Goal: Transaction & Acquisition: Purchase product/service

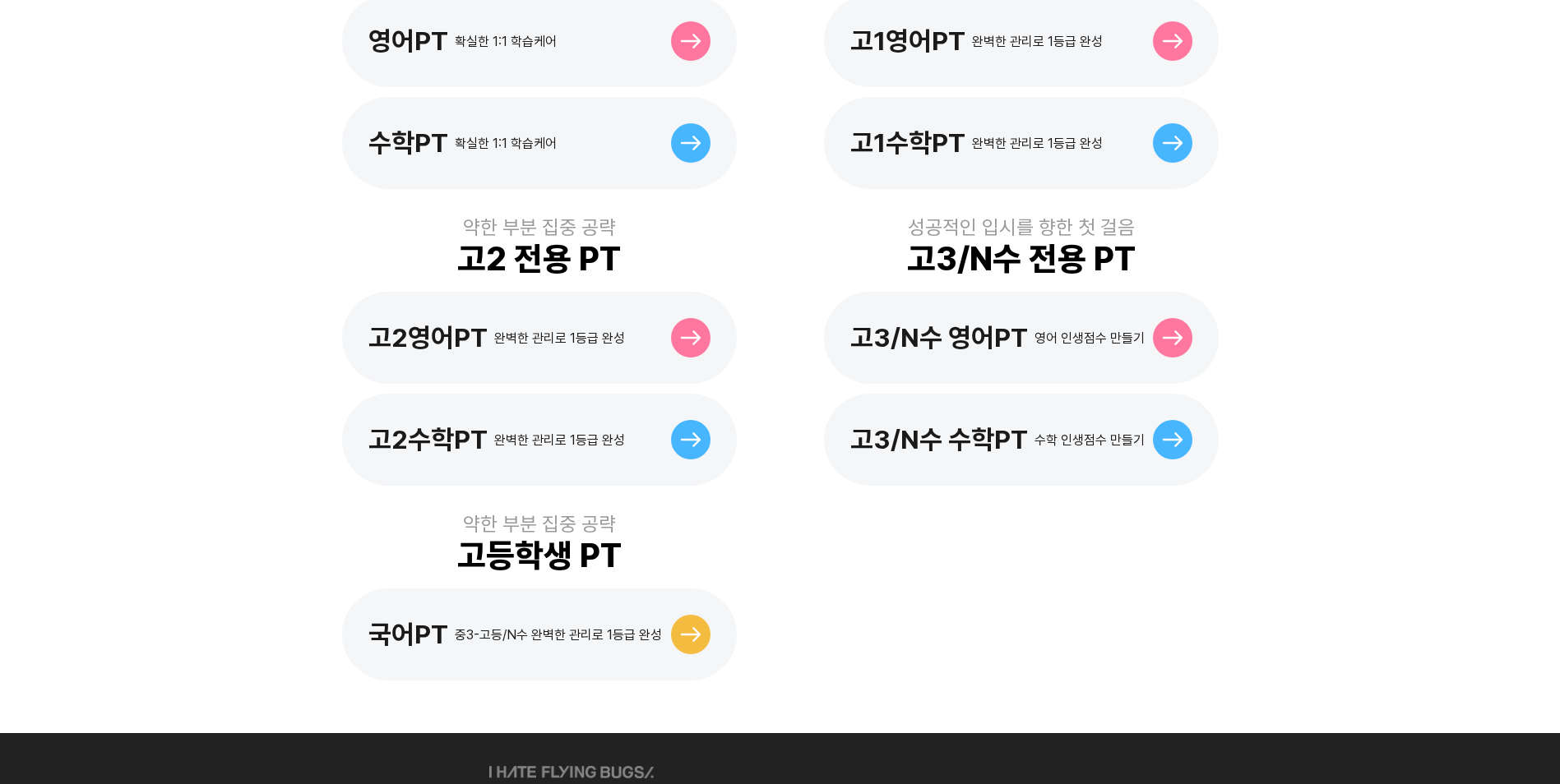
scroll to position [658, 0]
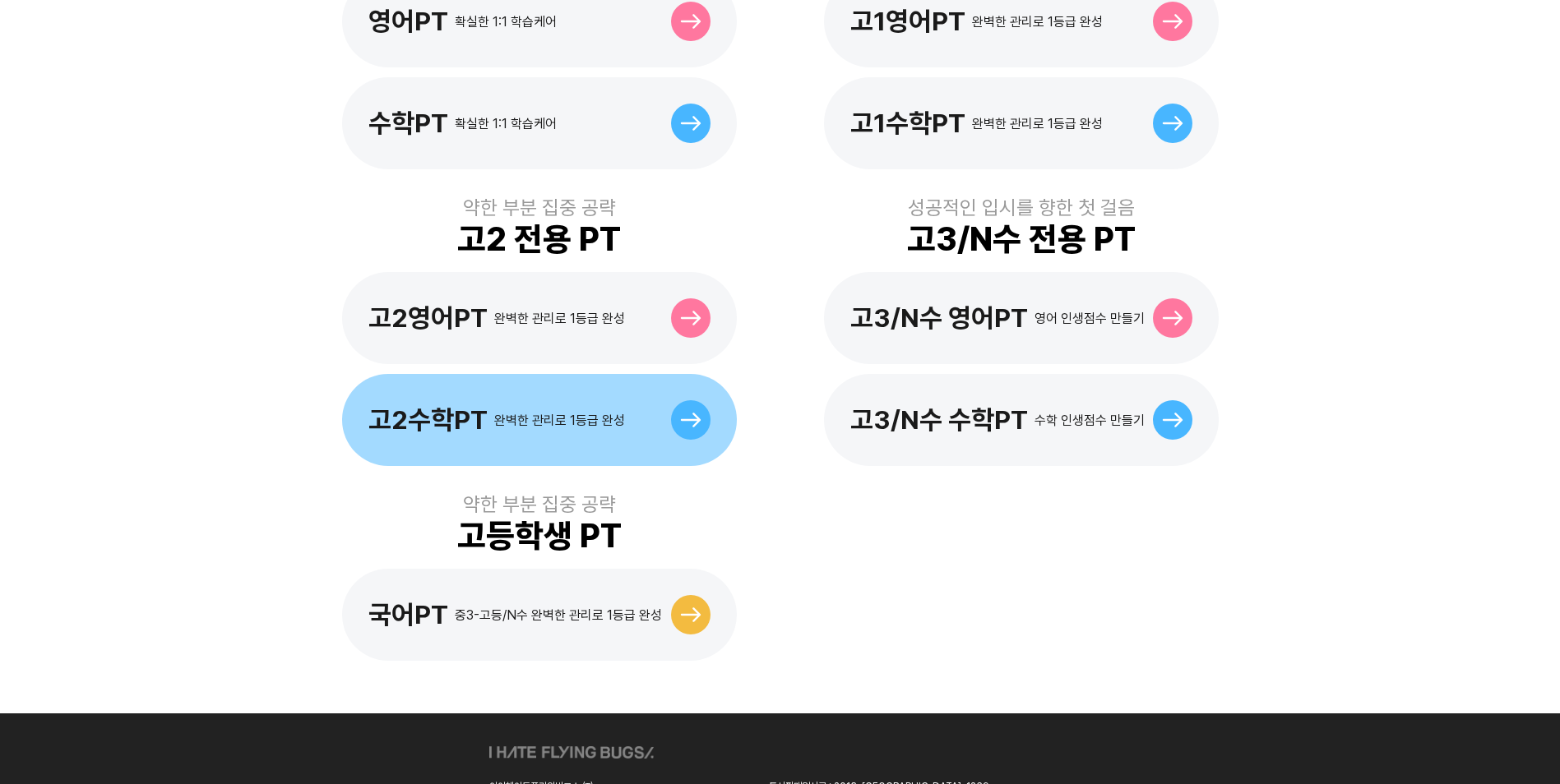
click at [694, 413] on icon at bounding box center [691, 420] width 22 height 15
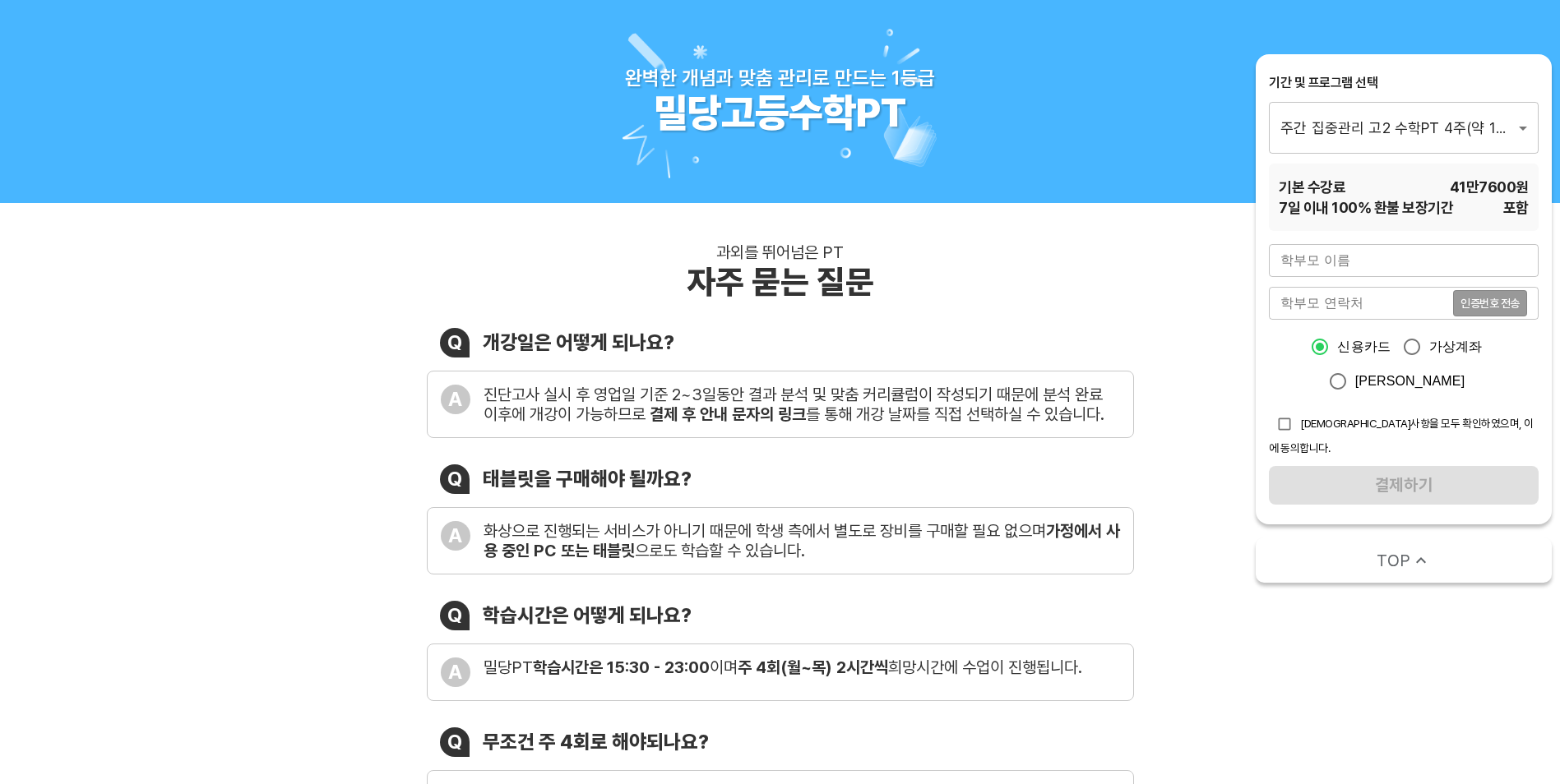
click at [1398, 255] on input "text" at bounding box center [1403, 260] width 270 height 33
type input "백동환"
click at [1347, 302] on input "tel" at bounding box center [1360, 302] width 184 height 33
type input "[PHONE_NUMBER]"
click at [1285, 426] on input "checkbox" at bounding box center [1284, 425] width 32 height 32
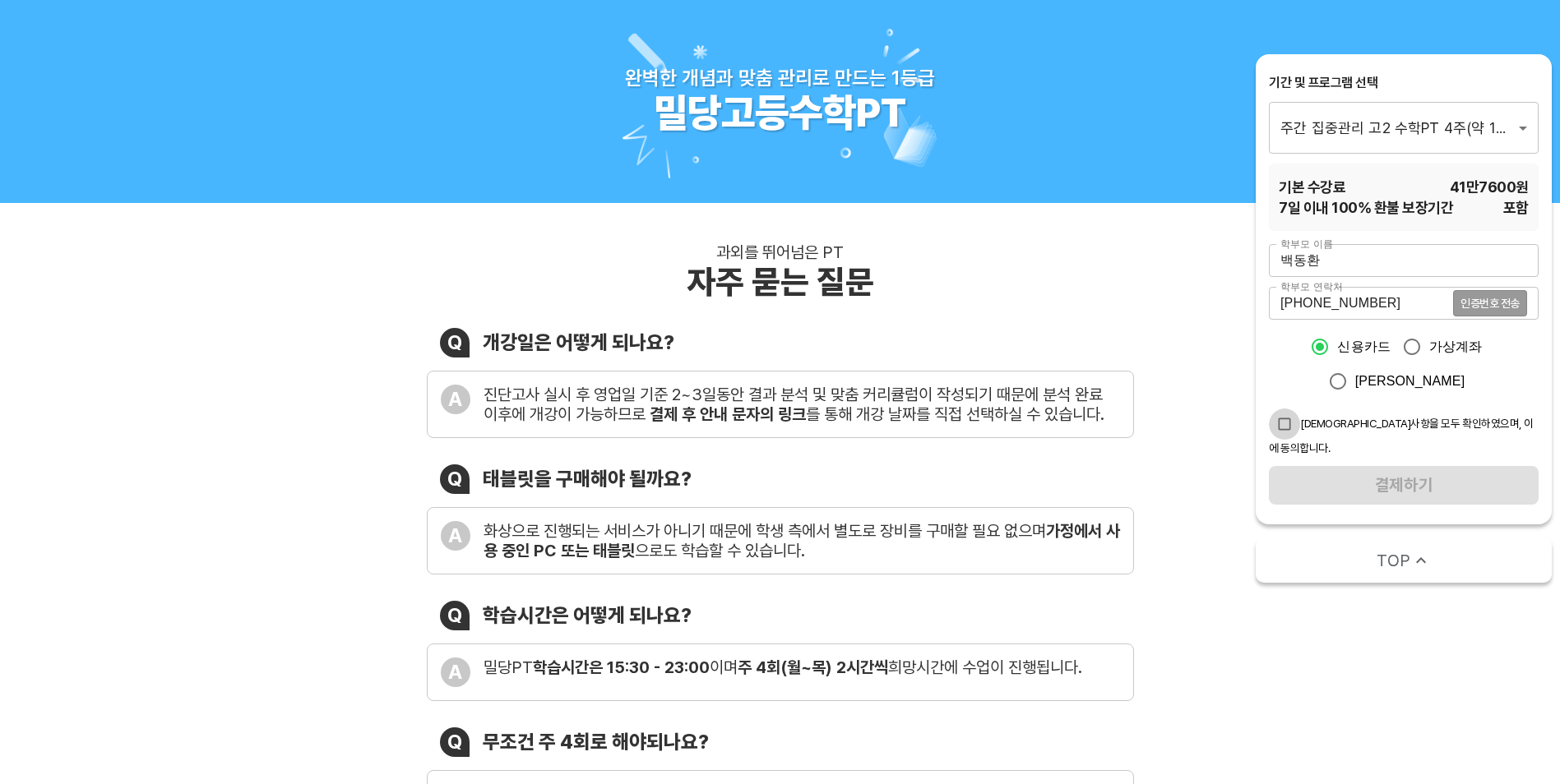
checkbox input "true"
click at [1499, 306] on div "010-9185-0013 인증번호 전송 학부모 연락처" at bounding box center [1403, 302] width 270 height 33
click at [1355, 382] on input "카카오페이" at bounding box center [1338, 381] width 35 height 35
radio input "true"
click at [1388, 487] on div "학부모 이름 백동환 학부모 이름 학부모 연락처 010-9185-0013 인증번호 전송 학부모 연락처 신용카드 가상계좌 카카오페이 유의사항을 모…" at bounding box center [1403, 374] width 270 height 261
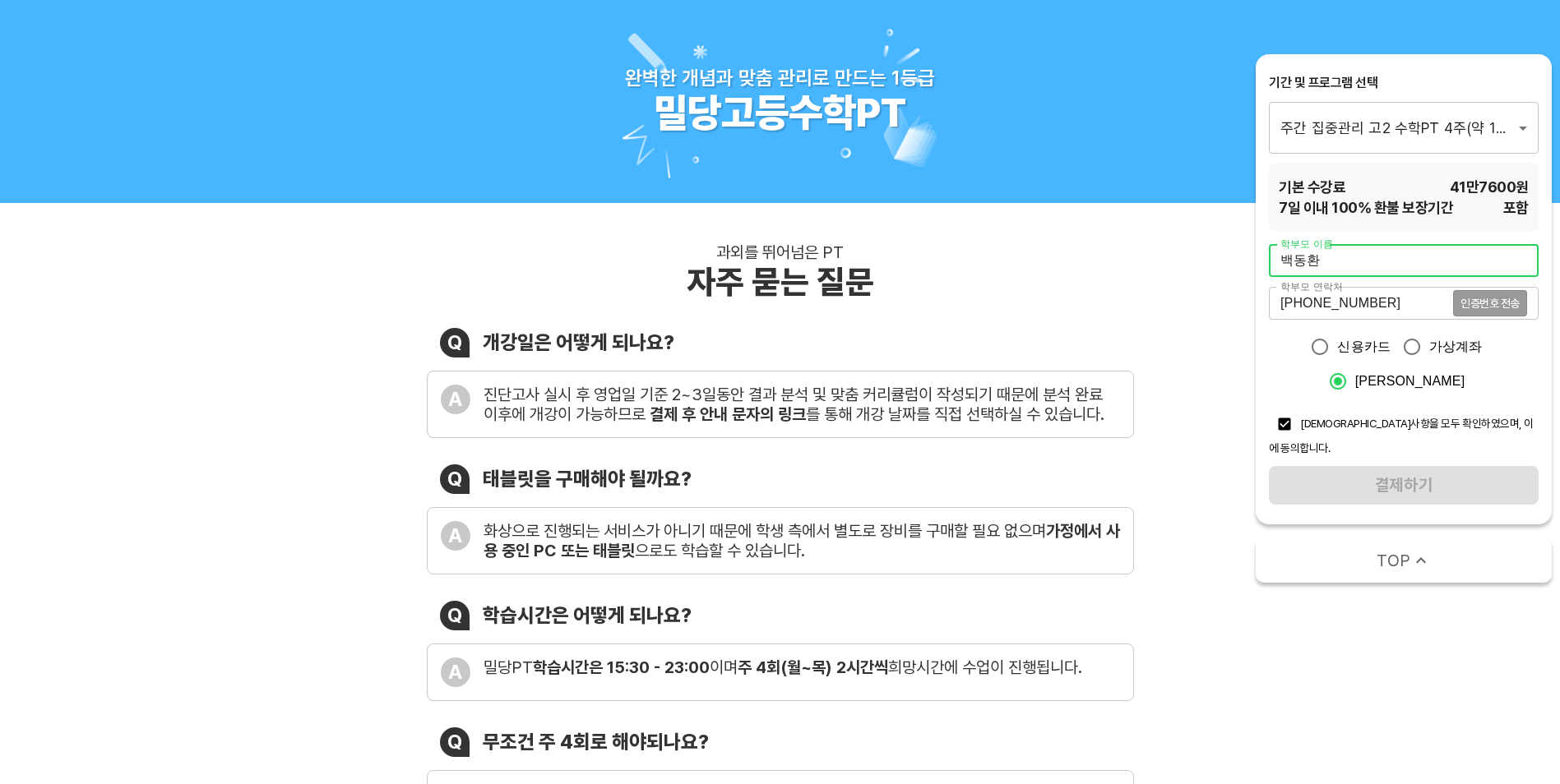
click at [1419, 258] on input "백동환" at bounding box center [1403, 260] width 270 height 33
click at [1412, 297] on input "010-9185-0013" at bounding box center [1360, 302] width 184 height 33
click at [1469, 301] on div "010-9185-0013 인증번호 전송 학부모 연락처" at bounding box center [1403, 302] width 270 height 33
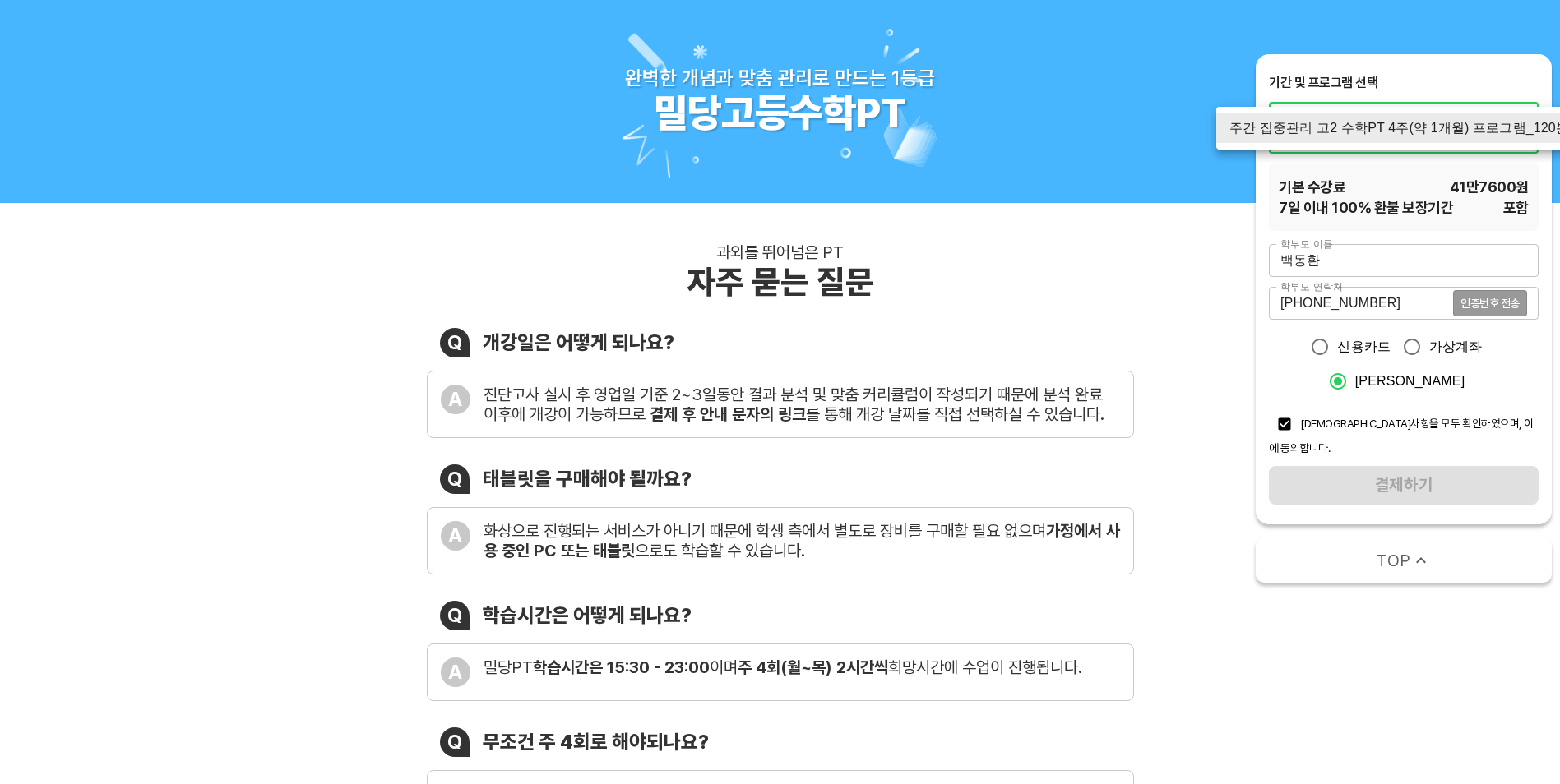
click at [1400, 126] on li "주간 집중관리 고2 수학PT 4주(약 1개월) 프로그램_120분" at bounding box center [1399, 128] width 366 height 30
click at [1469, 178] on span "41만7600 원" at bounding box center [1489, 187] width 79 height 21
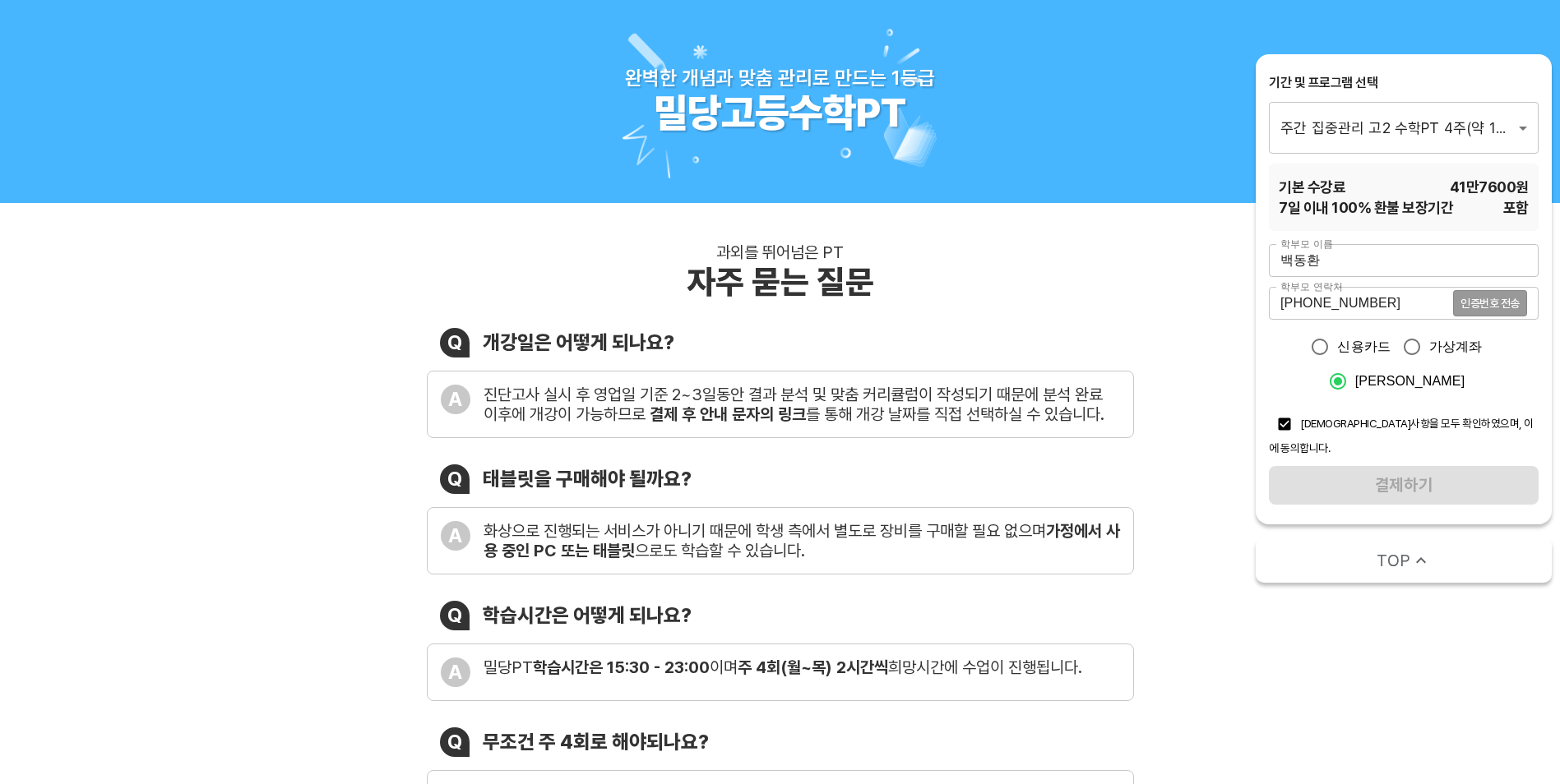
click at [750, 368] on div "Q 개강일은 어떻게 되나요? A 진단고사 실시 후 영업일 기준 2~3일동안 결과 분석 및 맞춤 커리큘럼이 작성되기 때문에 분석 완료 이후에 개…" at bounding box center [780, 383] width 707 height 111
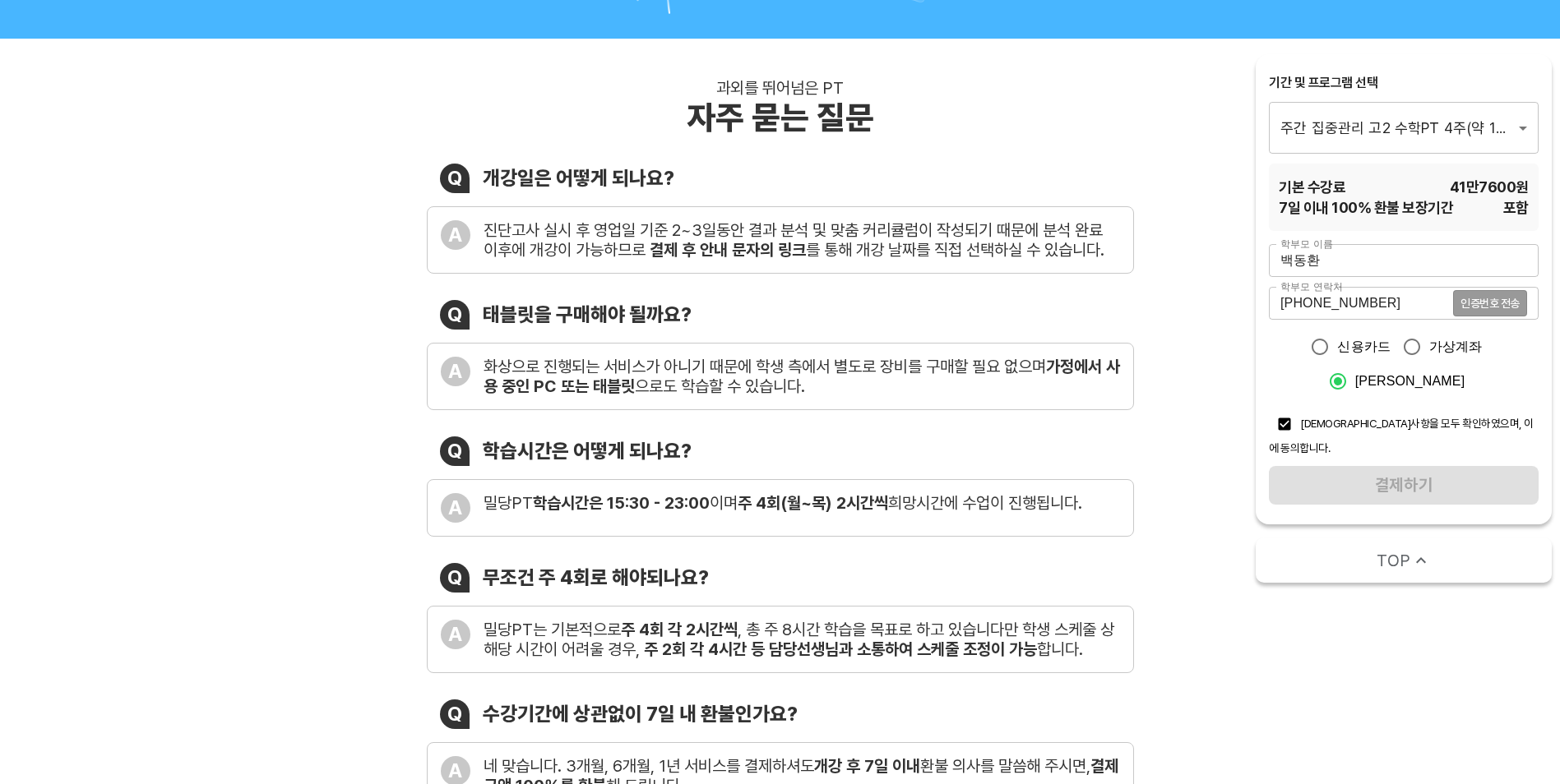
scroll to position [247, 0]
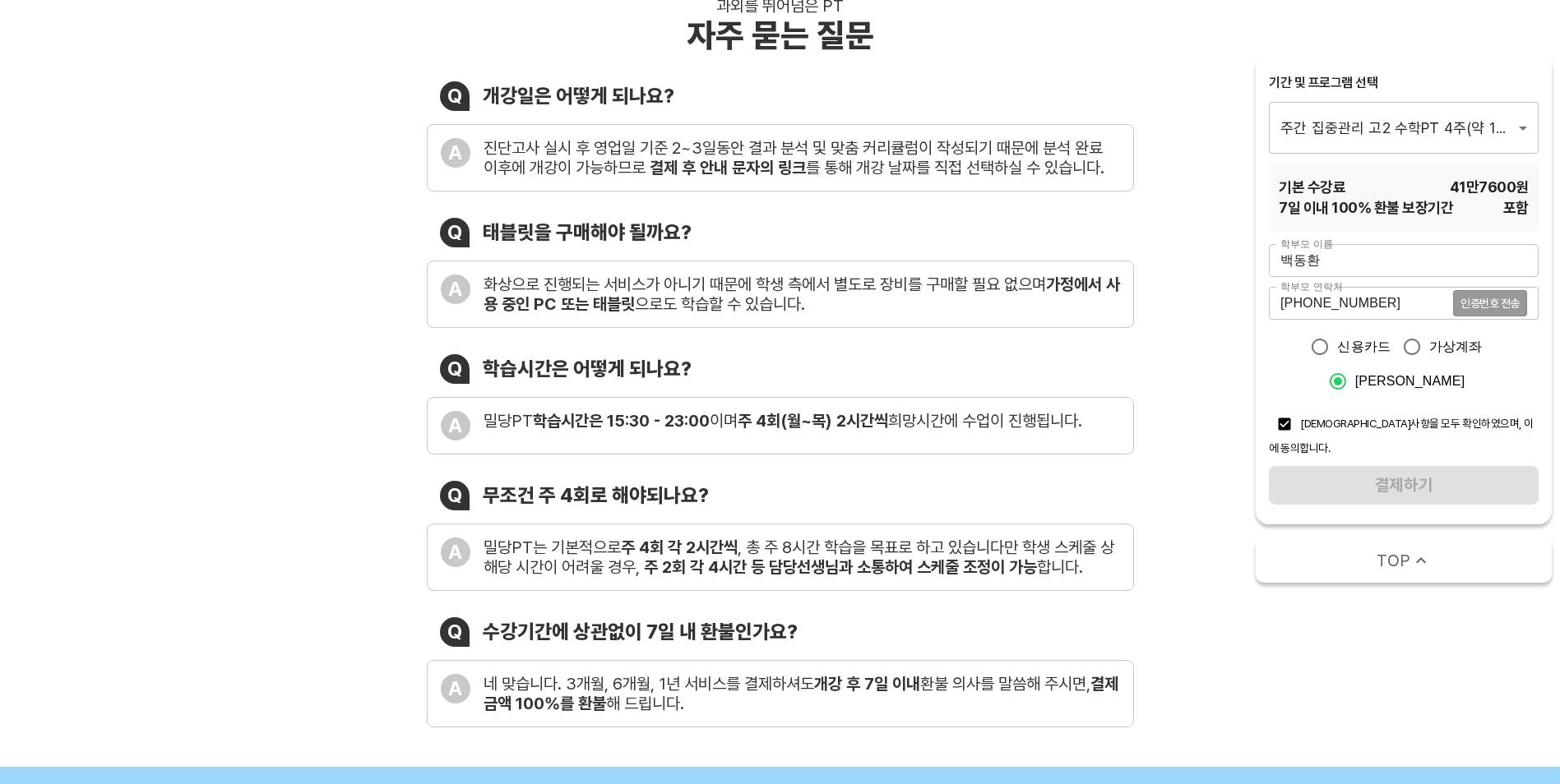
click at [1389, 466] on div "학부모 이름 백동환 학부모 이름 학부모 연락처 010-9185-0013 인증번호 전송 학부모 연락처 신용카드 가상계좌 카카오페이 유의사항을 모…" at bounding box center [1403, 374] width 270 height 261
click at [1423, 466] on div "학부모 이름 백동환 학부모 이름 학부모 연락처 010-9185-0013 인증번호 전송 학부모 연락처 신용카드 가상계좌 카카오페이 유의사항을 모…" at bounding box center [1403, 374] width 270 height 261
click at [1395, 83] on div "기간 및 프로그램 선택" at bounding box center [1403, 83] width 270 height 18
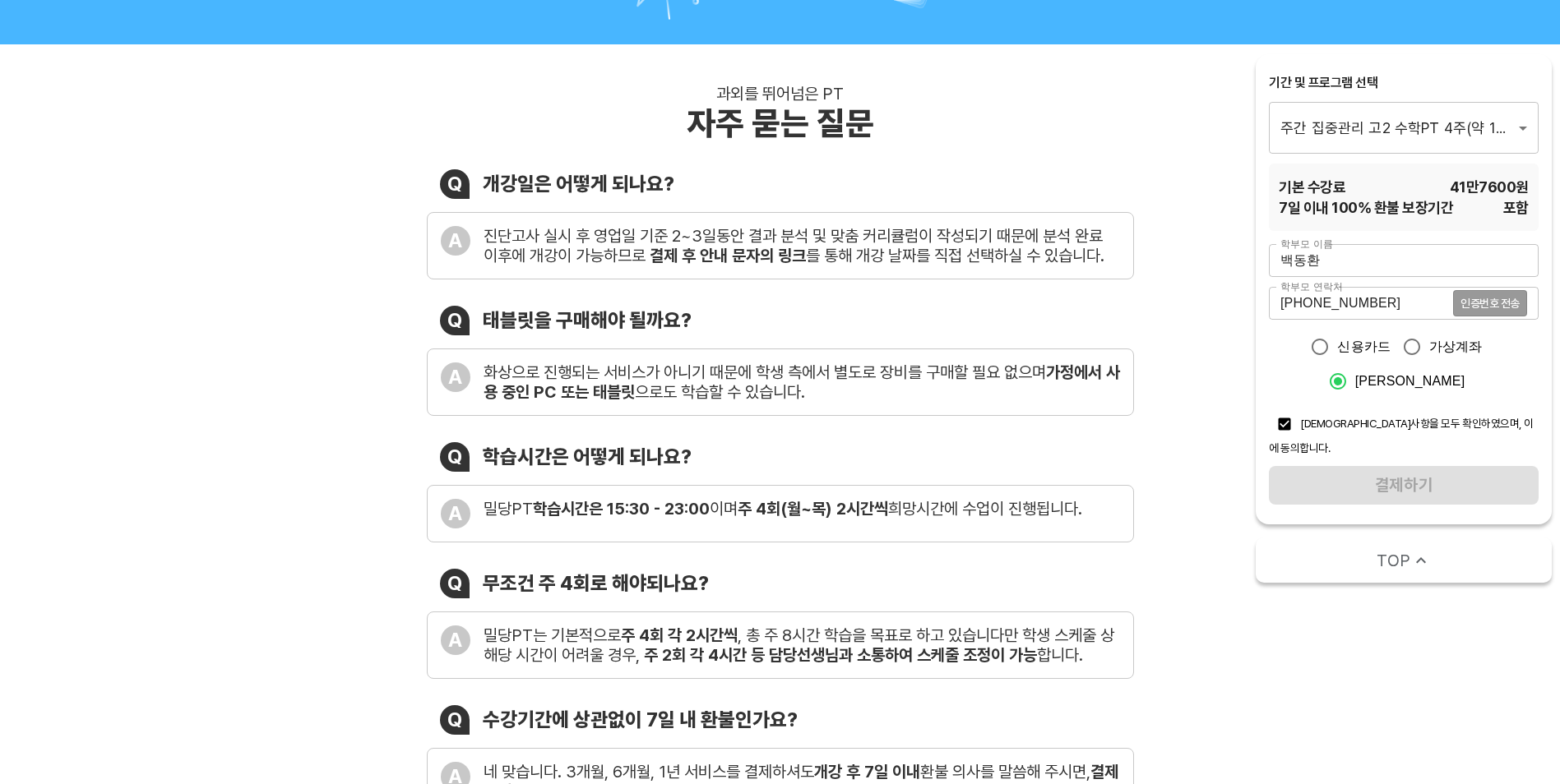
scroll to position [0, 0]
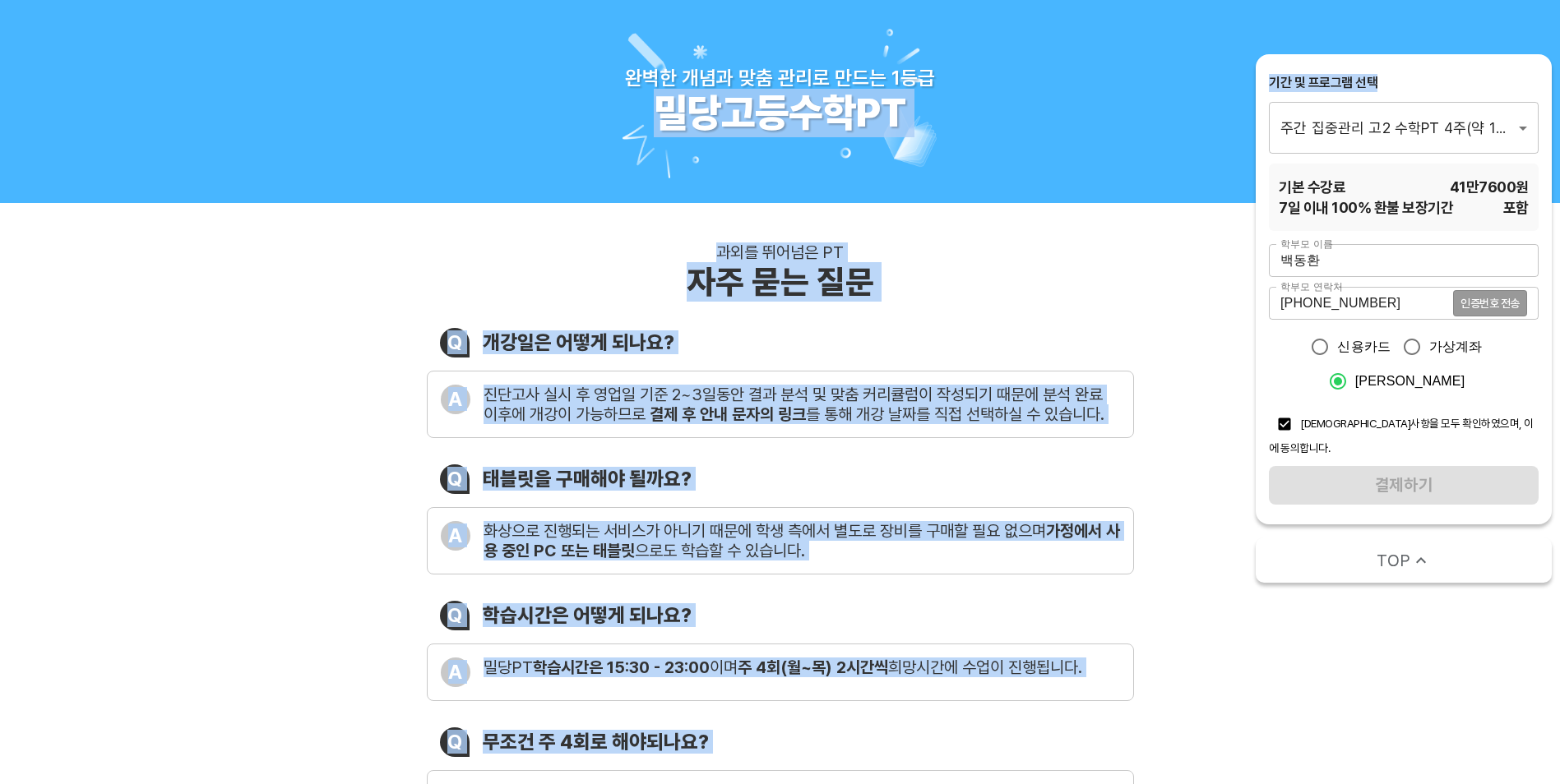
drag, startPoint x: 1449, startPoint y: 63, endPoint x: 1245, endPoint y: 65, distance: 204.0
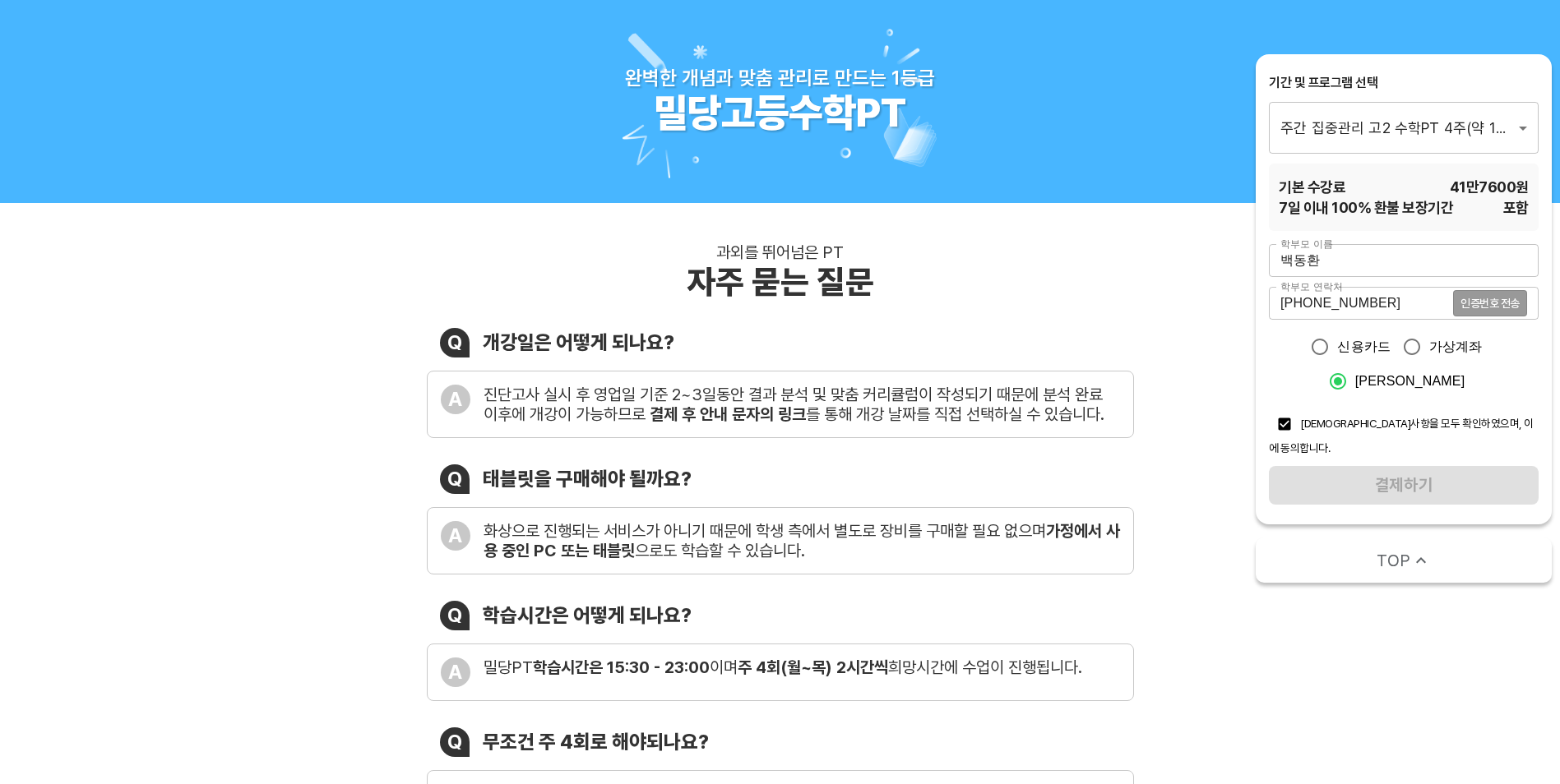
click at [1492, 296] on div "010-9185-0013 인증번호 전송 학부모 연락처" at bounding box center [1403, 302] width 270 height 33
click at [1485, 305] on div "010-9185-0013 인증번호 전송 학부모 연락처" at bounding box center [1403, 302] width 270 height 33
click at [952, 196] on div "완벽한 개념과 맞춤 관리로 만드는 1등급 밀당고등수학PT" at bounding box center [780, 102] width 1560 height 203
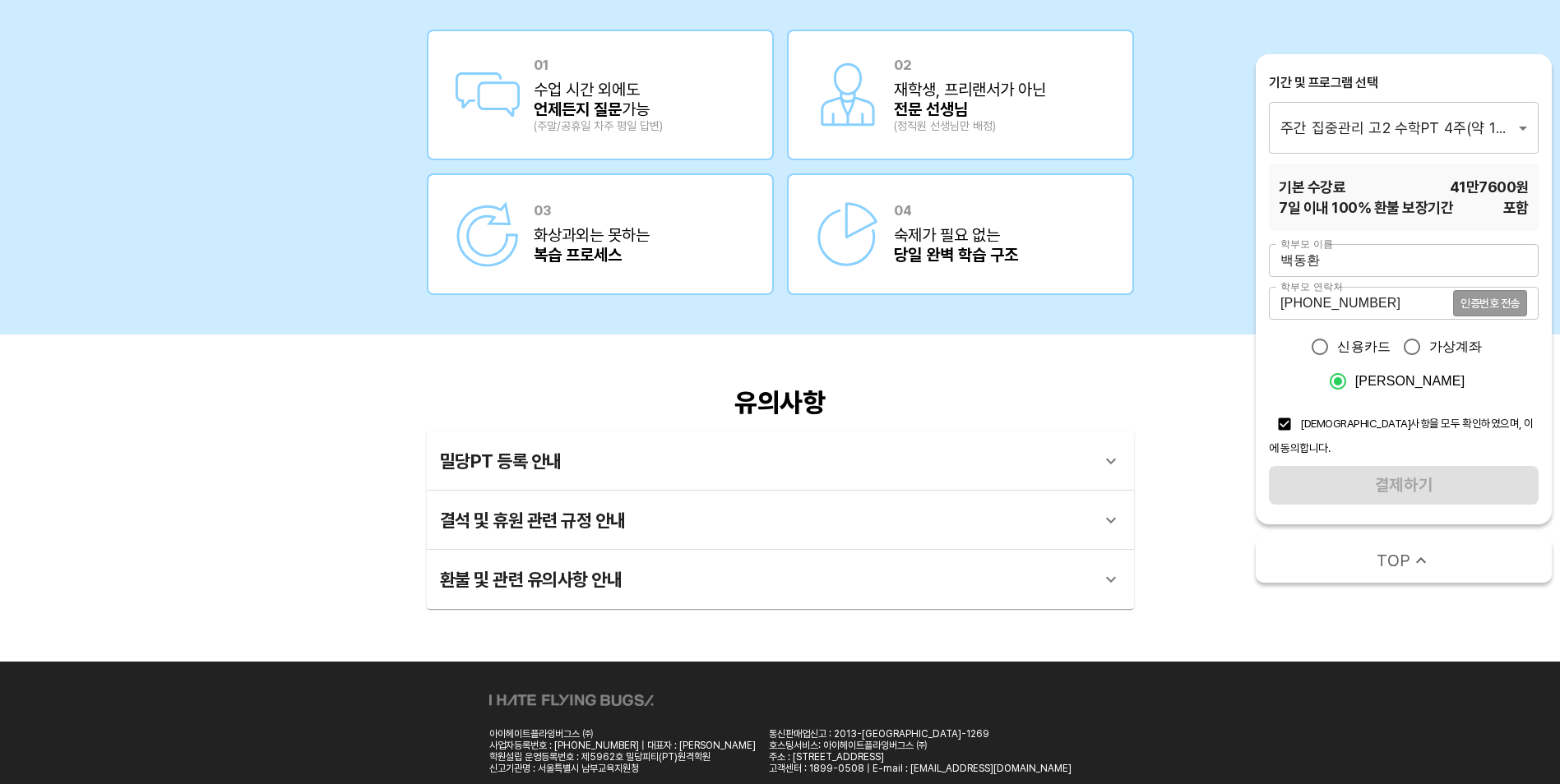
scroll to position [2790, 0]
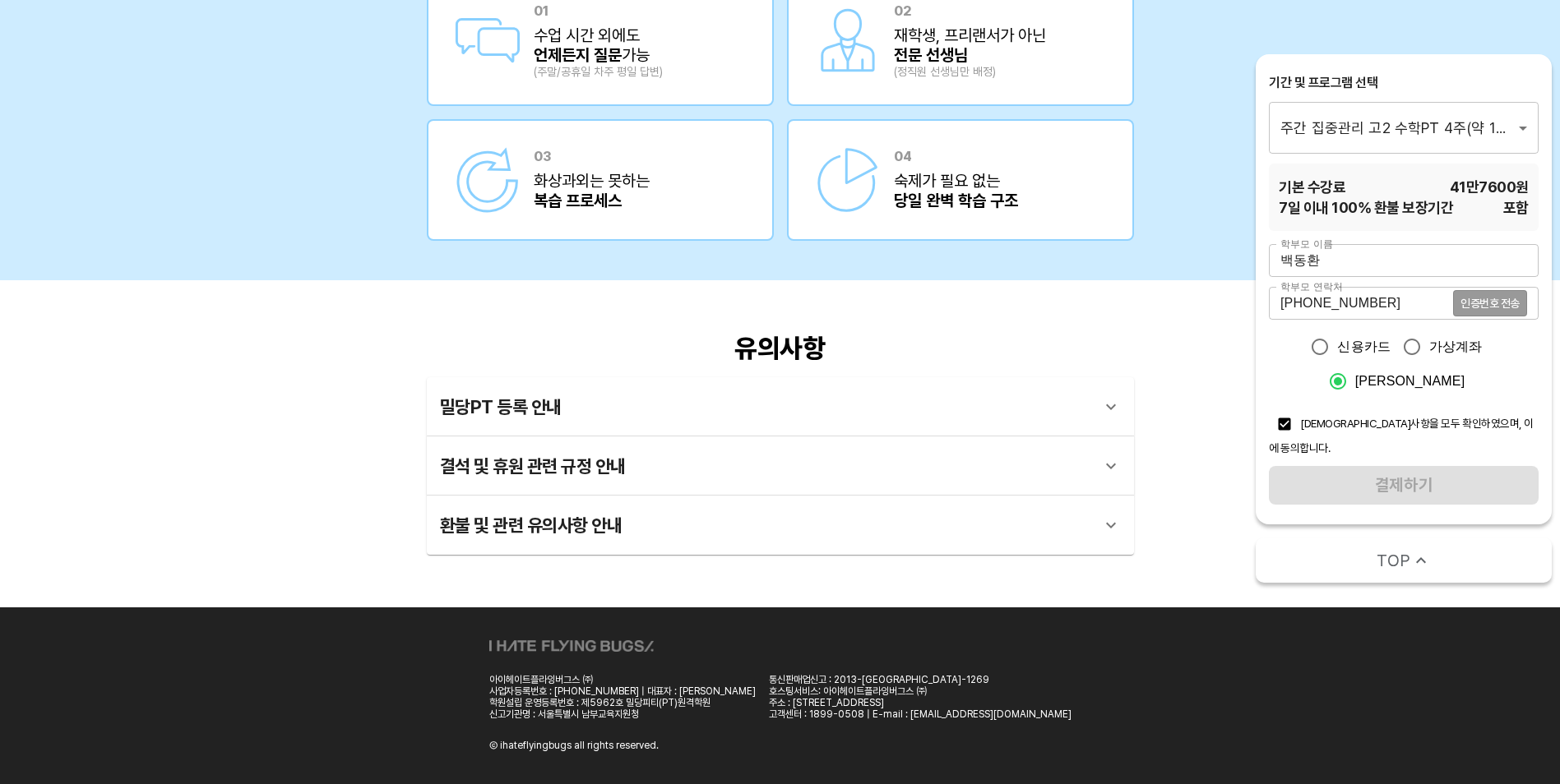
drag, startPoint x: 1352, startPoint y: 478, endPoint x: 1326, endPoint y: 458, distance: 32.8
click at [1350, 476] on div "학부모 이름 백동환 학부모 이름 학부모 연락처 010-9185-0013 인증번호 전송 학부모 연락처 신용카드 가상계좌 카카오페이 유의사항을 모…" at bounding box center [1403, 374] width 270 height 261
click at [1289, 429] on input "checkbox" at bounding box center [1284, 425] width 32 height 32
click at [1291, 423] on input "checkbox" at bounding box center [1284, 425] width 32 height 32
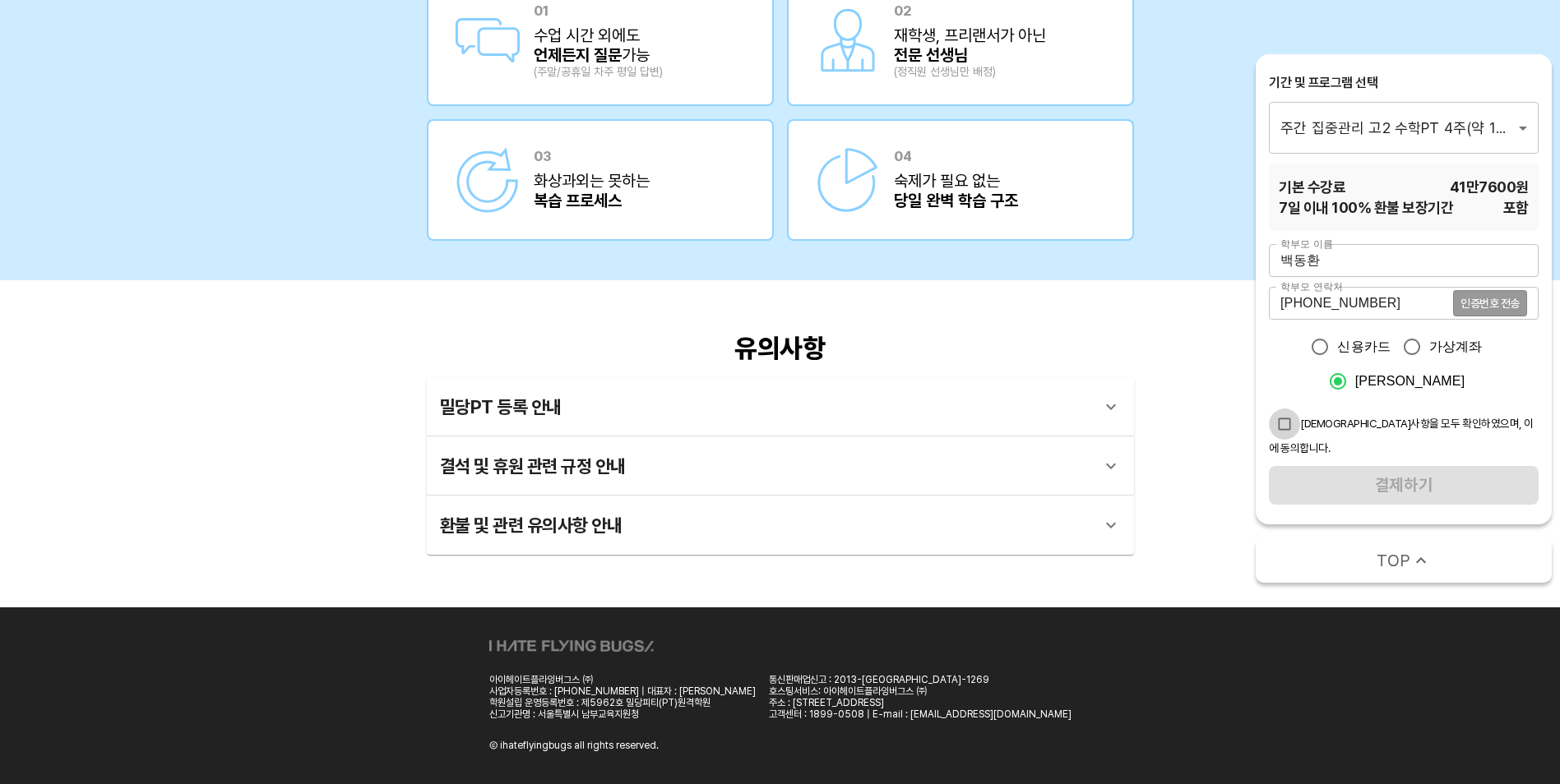
click at [1286, 420] on input "checkbox" at bounding box center [1284, 425] width 32 height 32
checkbox input "true"
click at [1420, 351] on input "가상계좌" at bounding box center [1412, 347] width 35 height 35
radio input "true"
click at [1403, 463] on div "학부모 이름 백동환 학부모 이름 학부모 연락처 010-9185-0013 인증번호 전송 학부모 연락처 신용카드 가상계좌 카카오페이 유의사항을 모…" at bounding box center [1403, 374] width 270 height 261
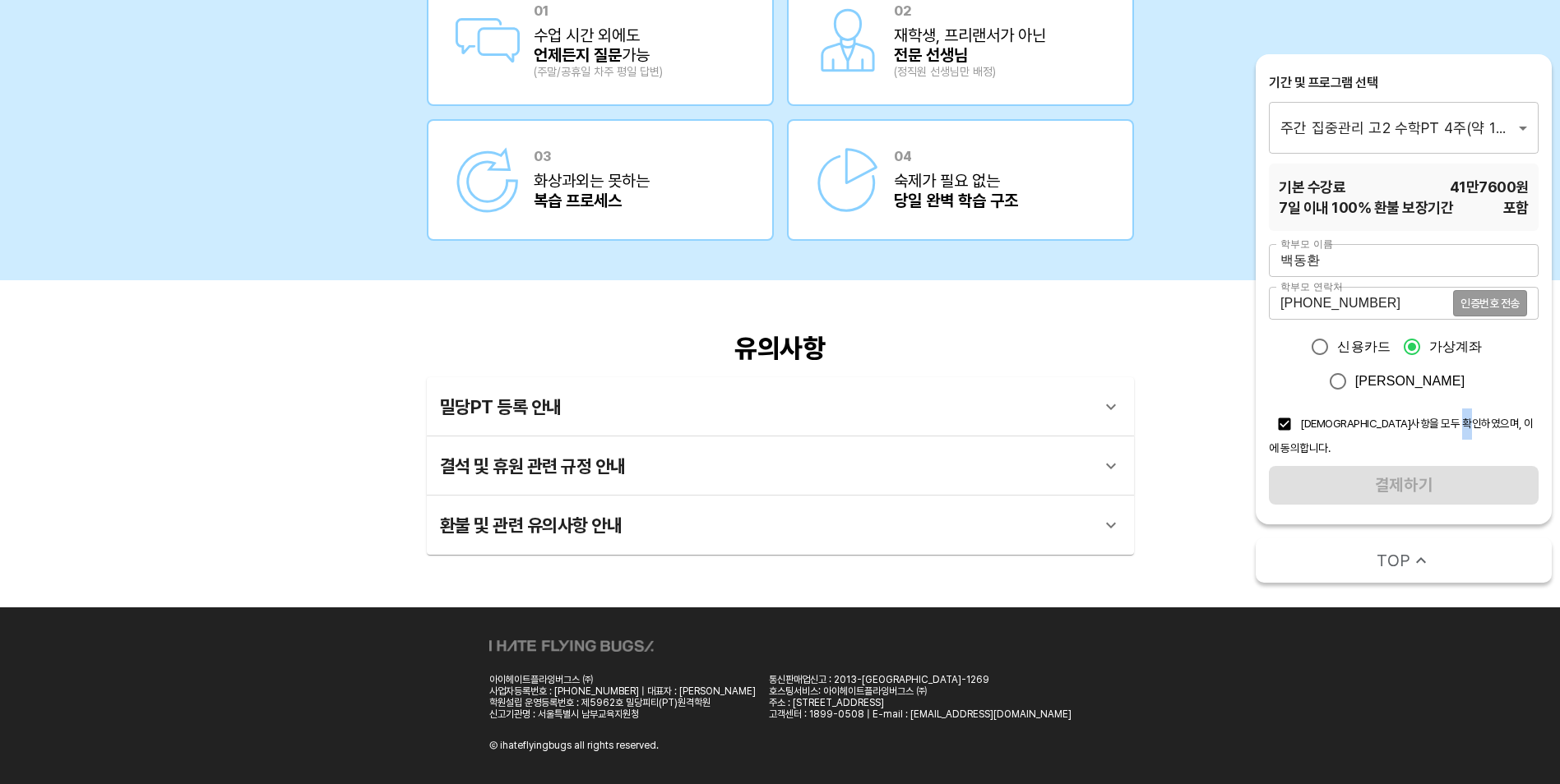
click at [1403, 462] on div "학부모 이름 백동환 학부모 이름 학부모 연락처 010-9185-0013 인증번호 전송 학부모 연락처 신용카드 가상계좌 카카오페이 유의사항을 모…" at bounding box center [1403, 374] width 270 height 261
drag, startPoint x: 1403, startPoint y: 462, endPoint x: 1420, endPoint y: 537, distance: 76.9
click at [1420, 551] on icon "button" at bounding box center [1421, 561] width 20 height 20
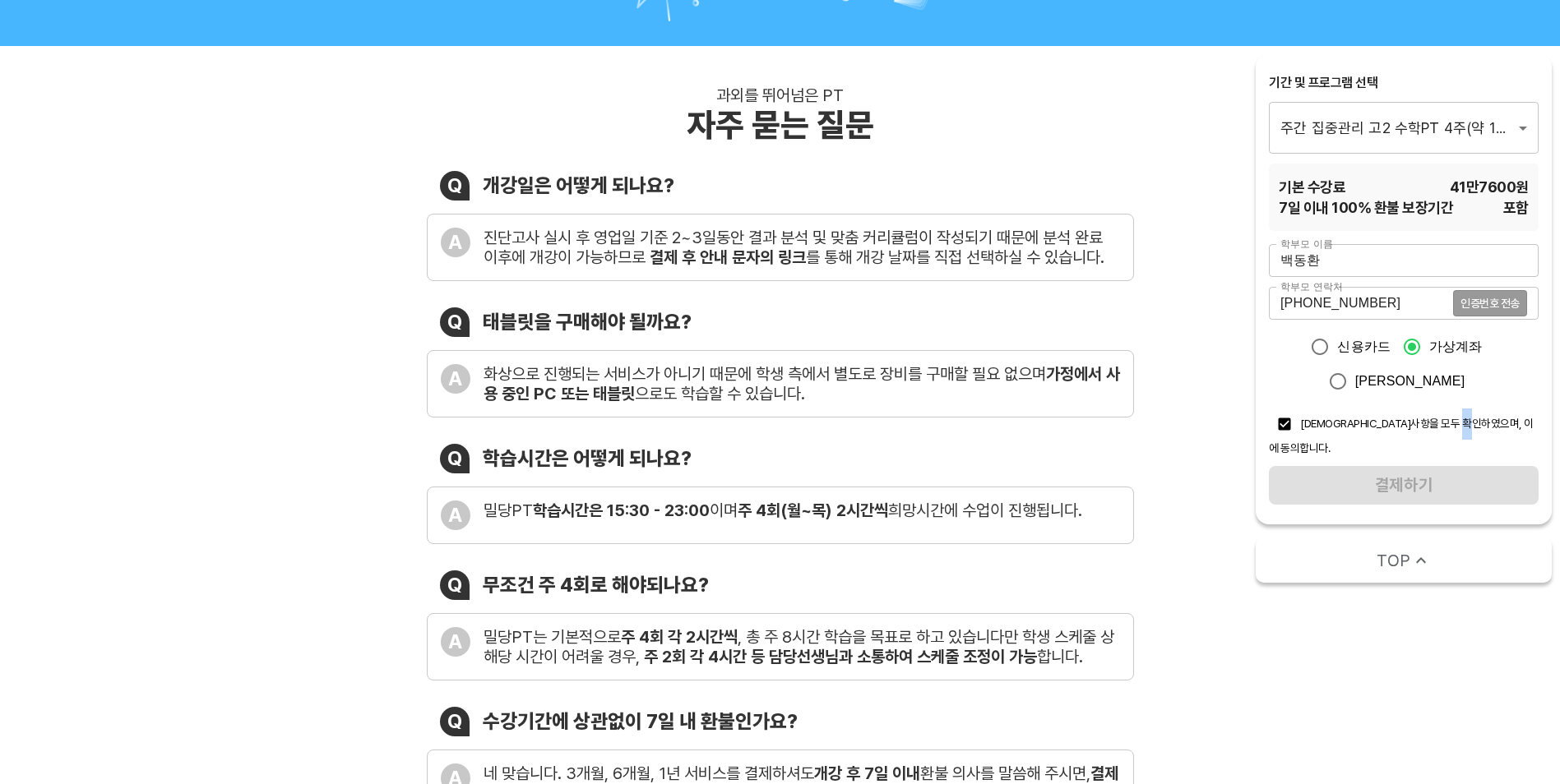
scroll to position [0, 0]
